Goal: Find specific page/section: Find specific page/section

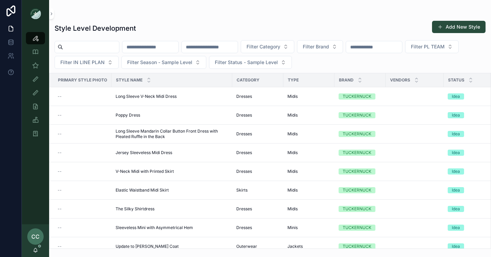
click at [102, 47] on input "scrollable content" at bounding box center [91, 47] width 56 height 10
click at [402, 48] on input "scrollable content" at bounding box center [374, 47] width 56 height 10
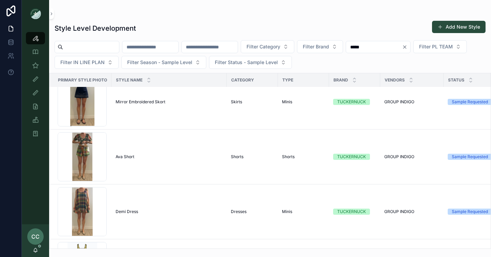
scroll to position [70, 0]
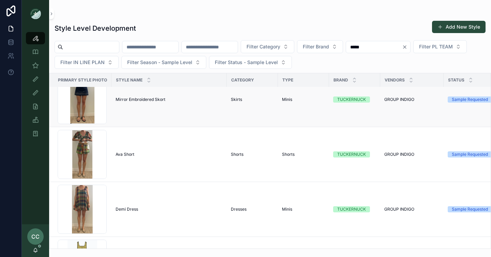
type input "*****"
click at [143, 99] on span "Mirror Embroidered Skort" at bounding box center [141, 99] width 50 height 5
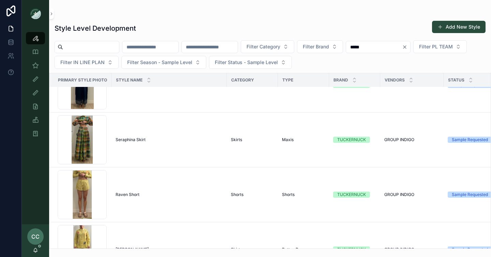
scroll to position [468, 0]
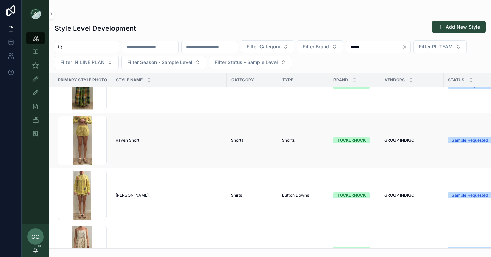
click at [128, 138] on span "Raven Short" at bounding box center [128, 140] width 24 height 5
click at [130, 195] on span "[PERSON_NAME]" at bounding box center [132, 195] width 33 height 5
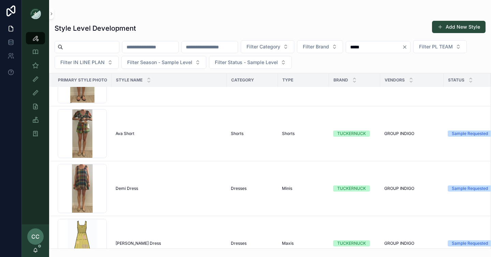
scroll to position [107, 0]
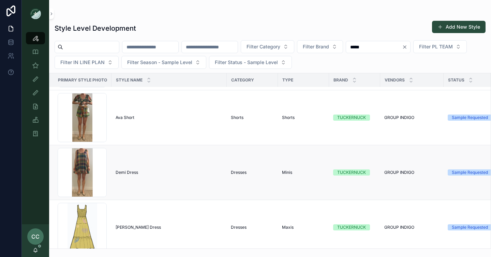
click at [127, 175] on span "Demi Dress" at bounding box center [127, 172] width 23 height 5
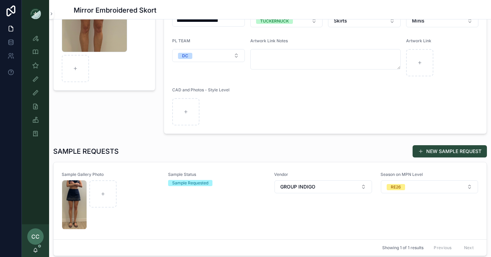
scroll to position [115, 0]
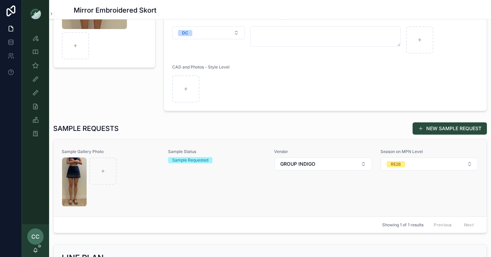
click at [146, 162] on div "scrollable content" at bounding box center [111, 182] width 98 height 49
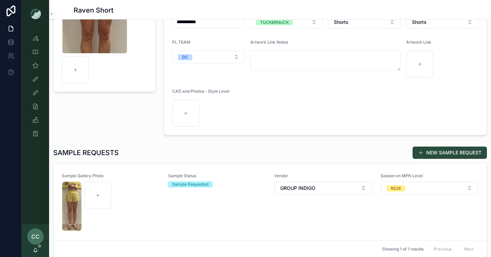
scroll to position [187, 0]
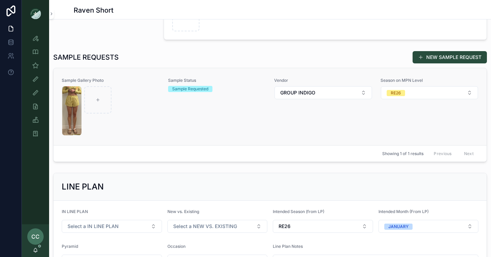
click at [151, 73] on link "Sample Gallery Photo Sample Status Sample Requested Vendor GROUP INDIGO Season …" at bounding box center [270, 106] width 433 height 77
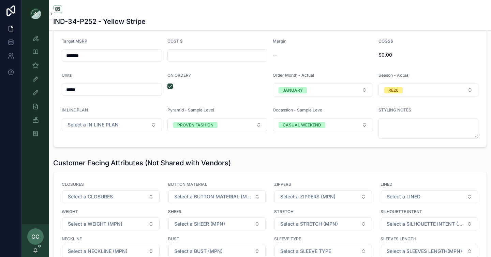
scroll to position [896, 0]
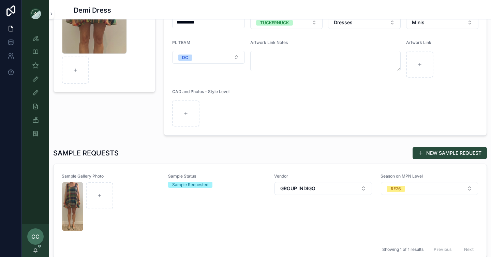
scroll to position [187, 0]
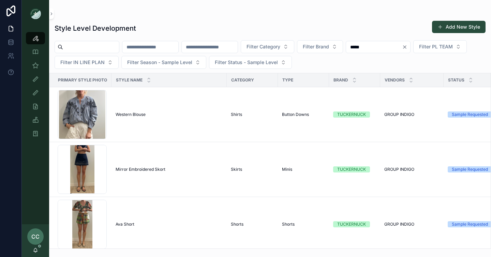
scroll to position [107, 0]
